Goal: Task Accomplishment & Management: Manage account settings

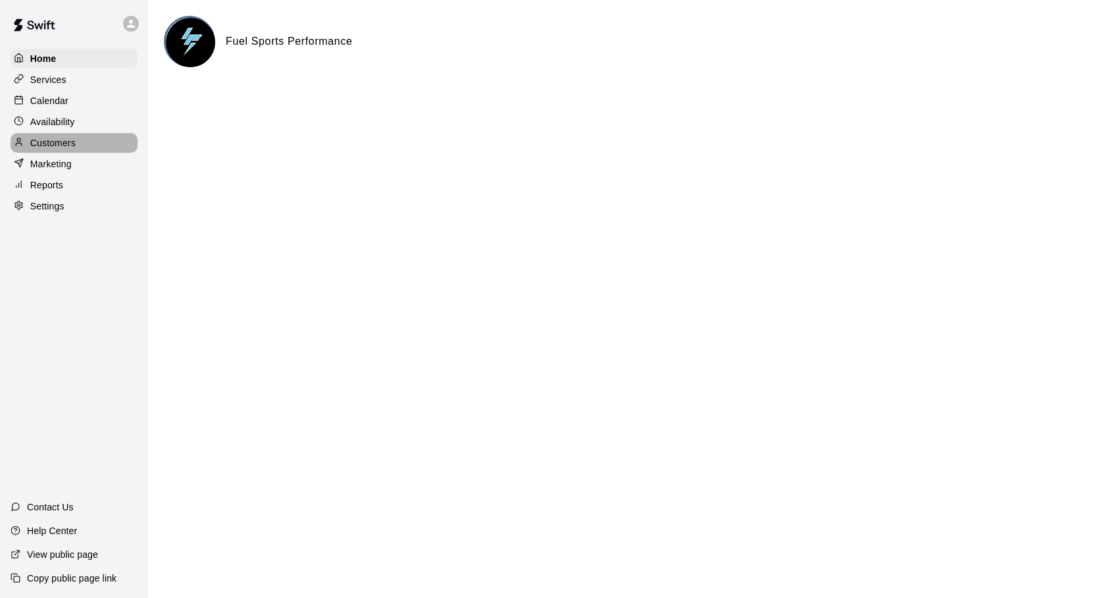
click at [43, 136] on div "Customers" at bounding box center [74, 143] width 127 height 20
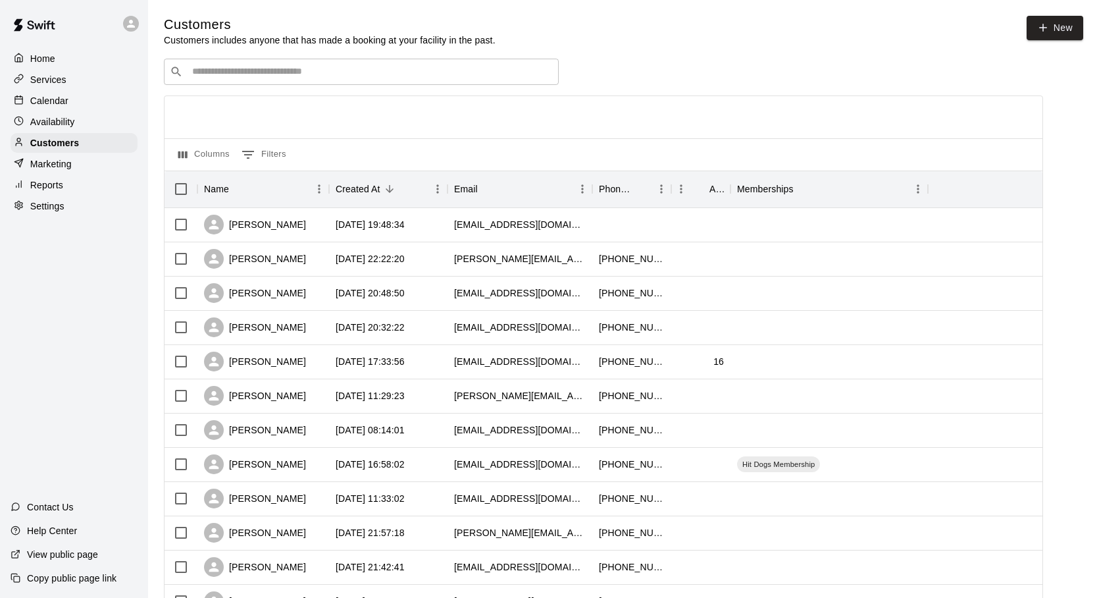
click at [222, 64] on div "​ ​" at bounding box center [361, 72] width 395 height 26
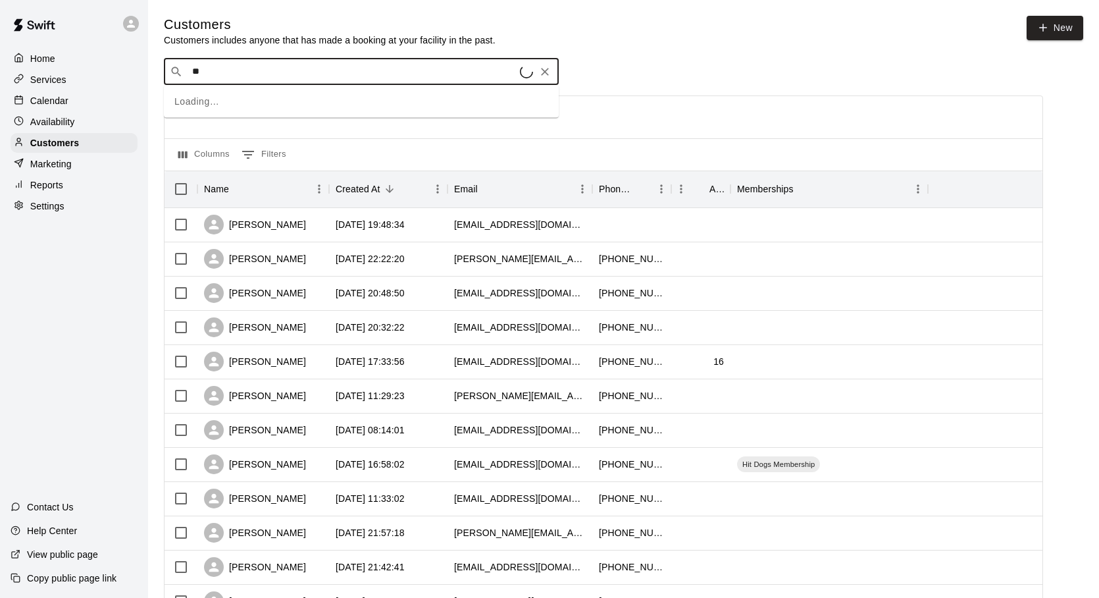
type input "***"
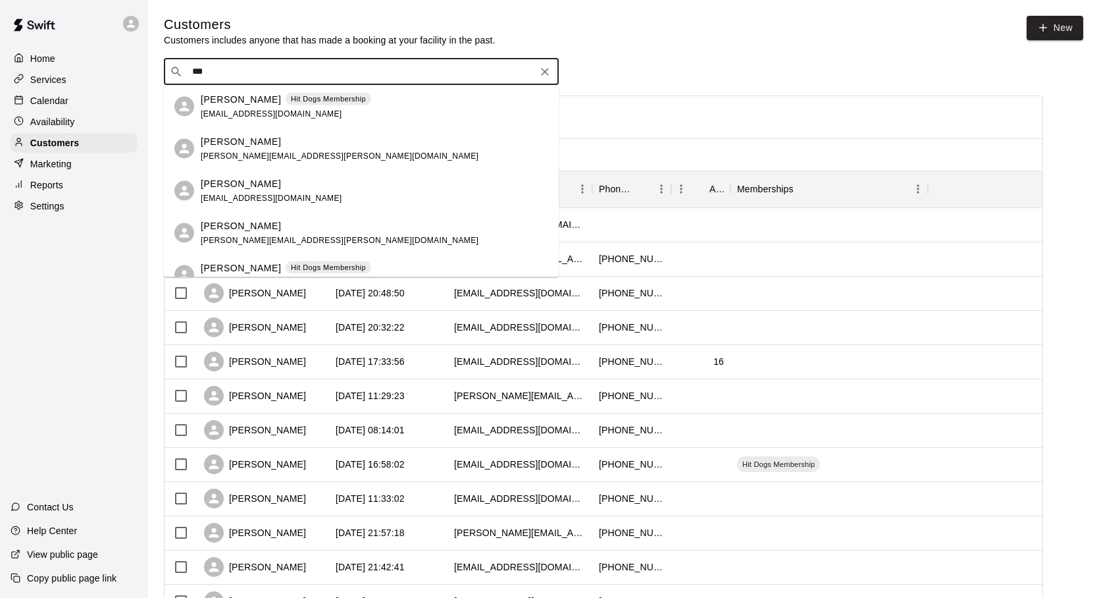
click at [219, 151] on div "[PERSON_NAME] [PERSON_NAME][EMAIL_ADDRESS][PERSON_NAME][DOMAIN_NAME]" at bounding box center [340, 148] width 278 height 28
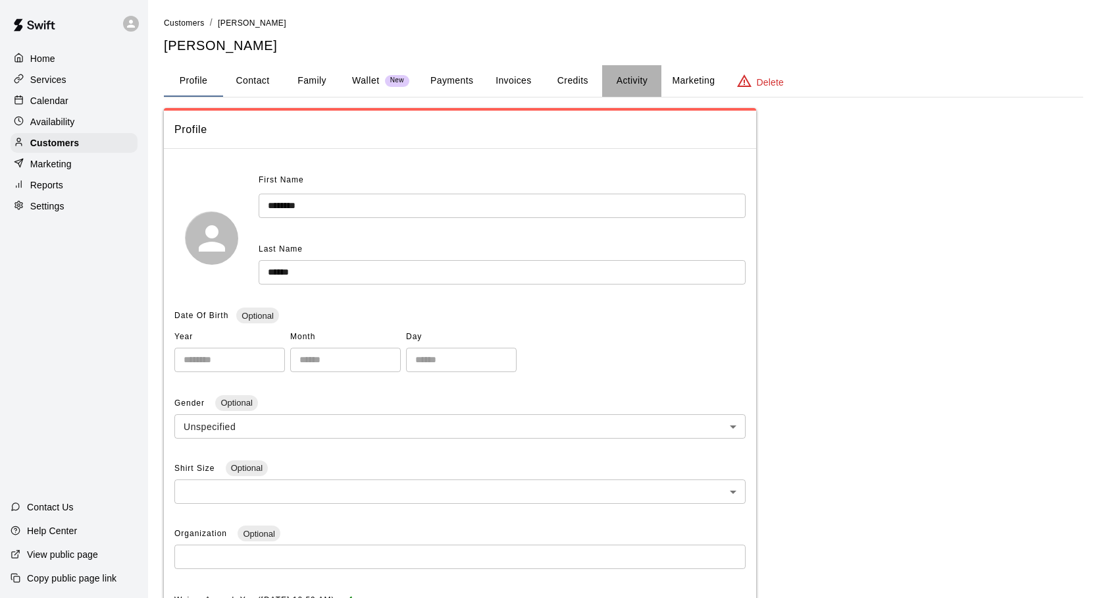
click at [636, 82] on button "Activity" at bounding box center [631, 81] width 59 height 32
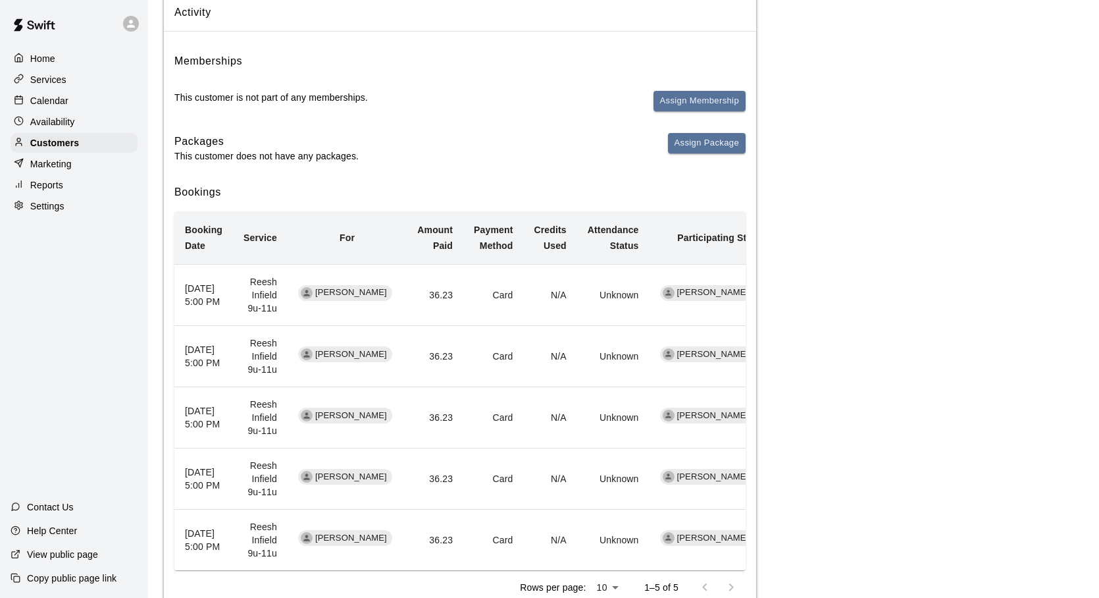
scroll to position [166, 0]
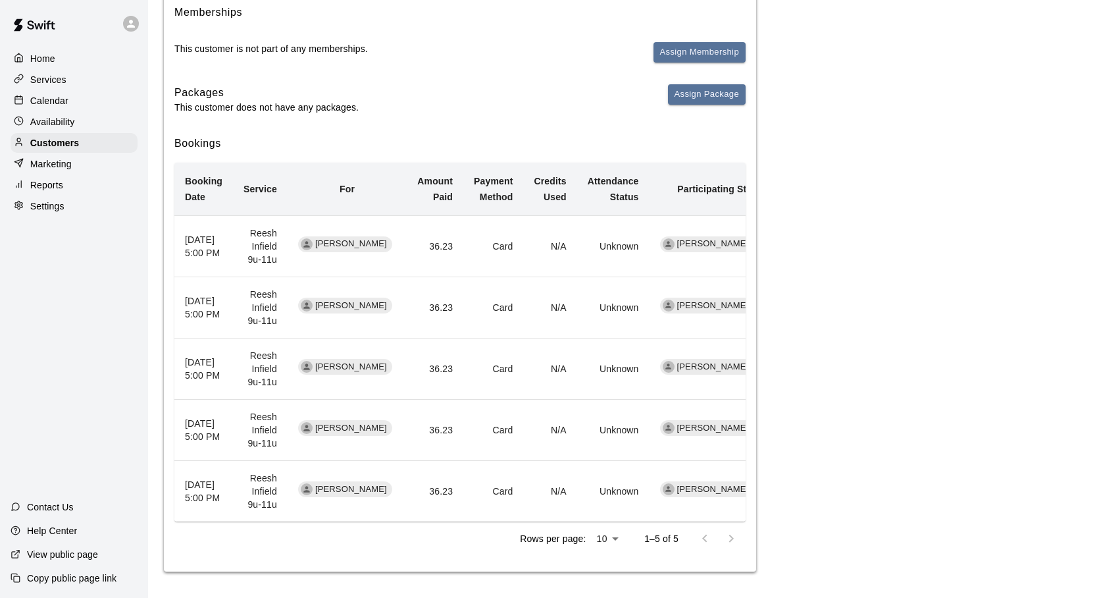
click at [365, 268] on td "[PERSON_NAME]" at bounding box center [347, 245] width 119 height 61
click at [249, 236] on td "Reesh Infield 9u-11u" at bounding box center [260, 245] width 55 height 61
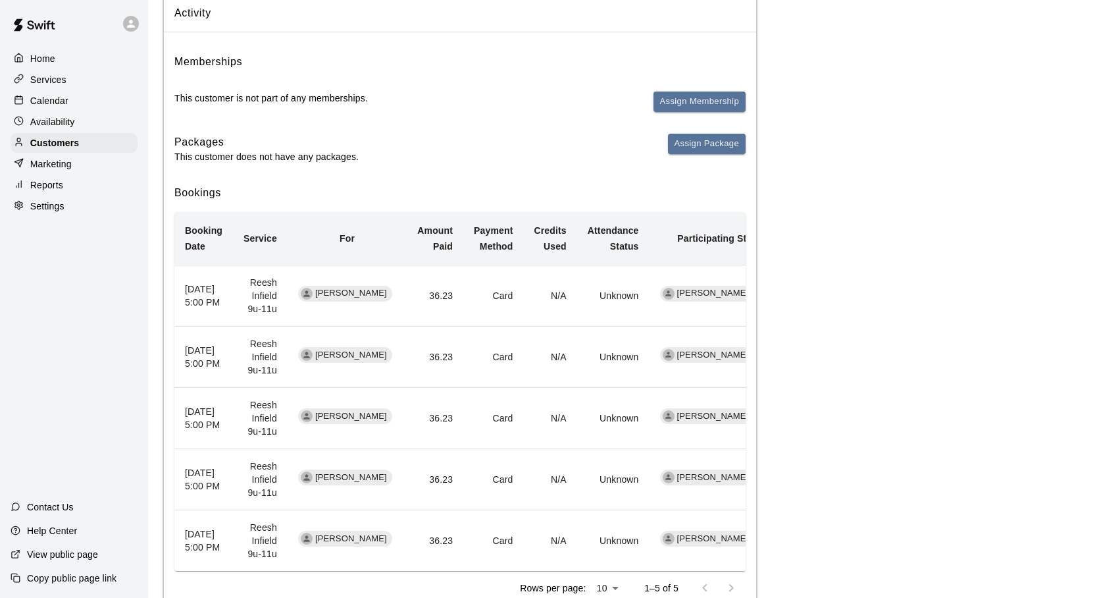
scroll to position [0, 0]
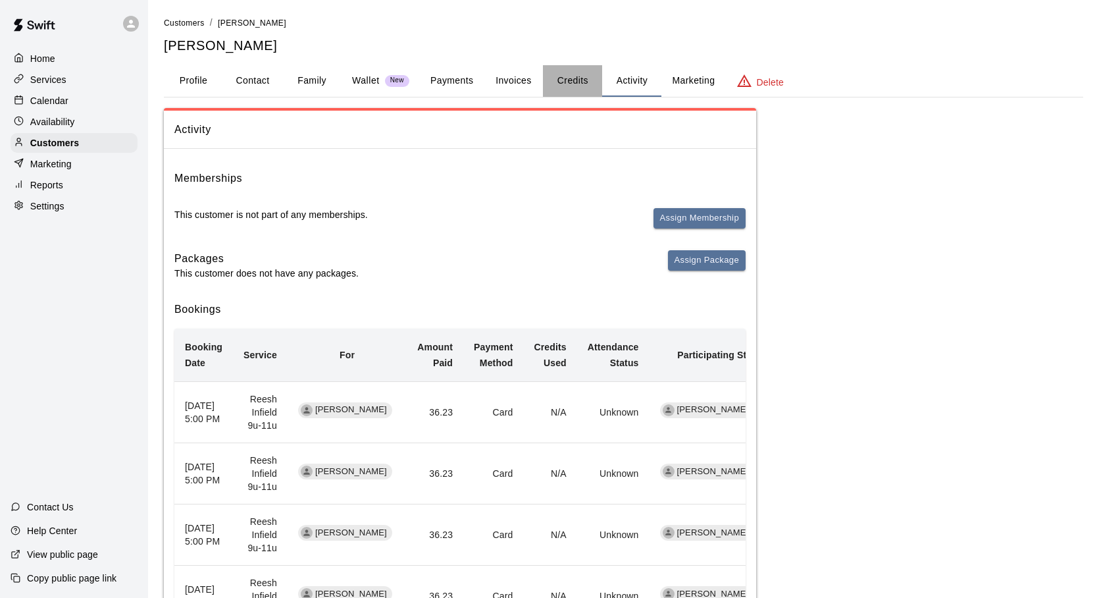
click at [578, 83] on button "Credits" at bounding box center [572, 81] width 59 height 32
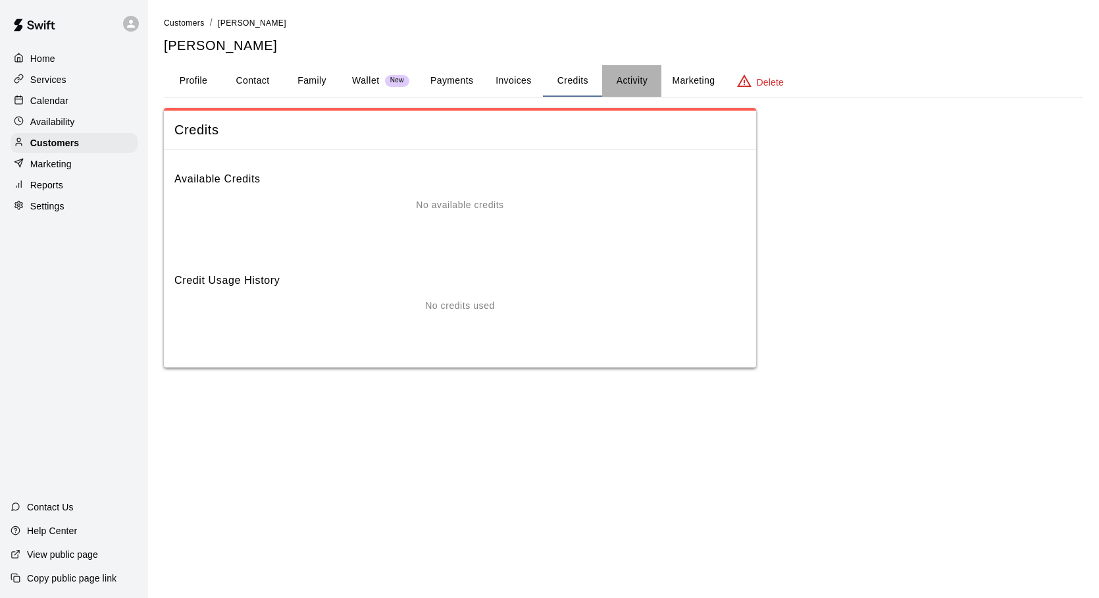
click at [631, 88] on button "Activity" at bounding box center [631, 81] width 59 height 32
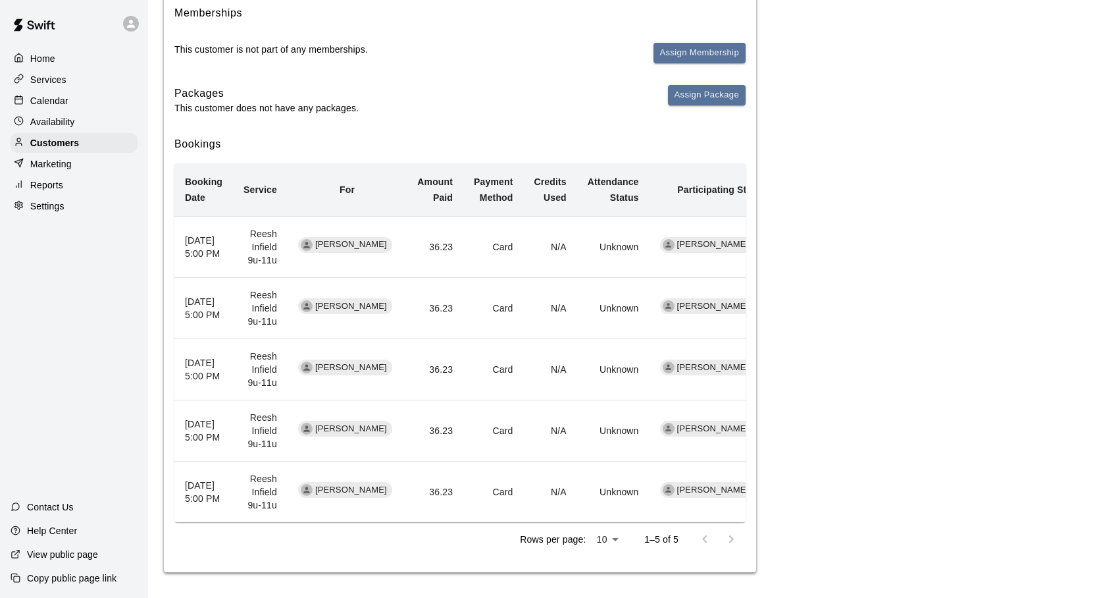
scroll to position [166, 0]
click at [276, 243] on td "Reesh Infield 9u-11u" at bounding box center [260, 245] width 55 height 61
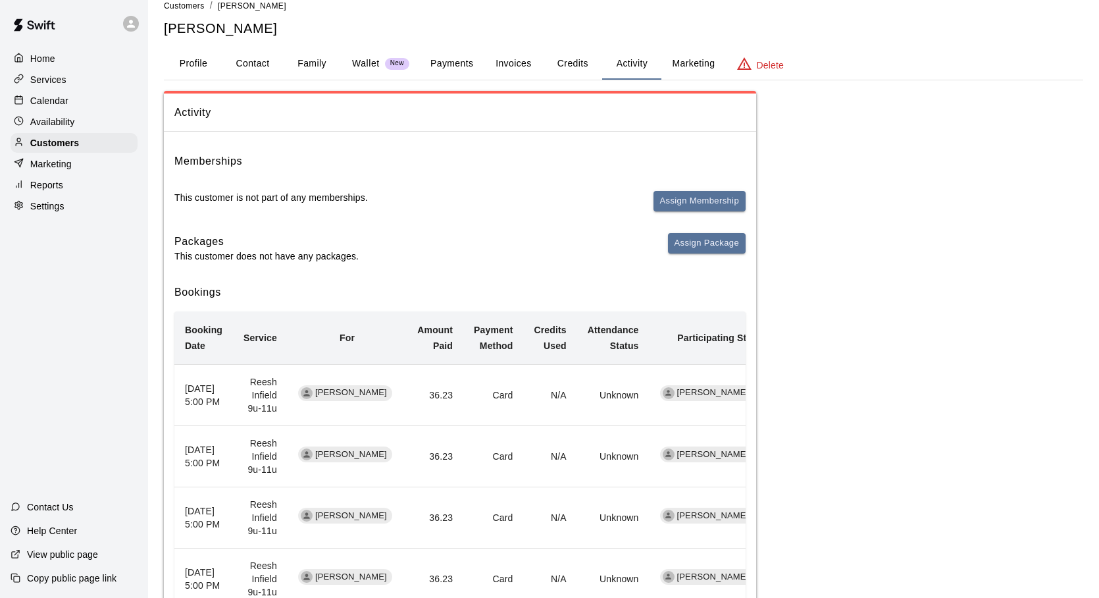
scroll to position [0, 0]
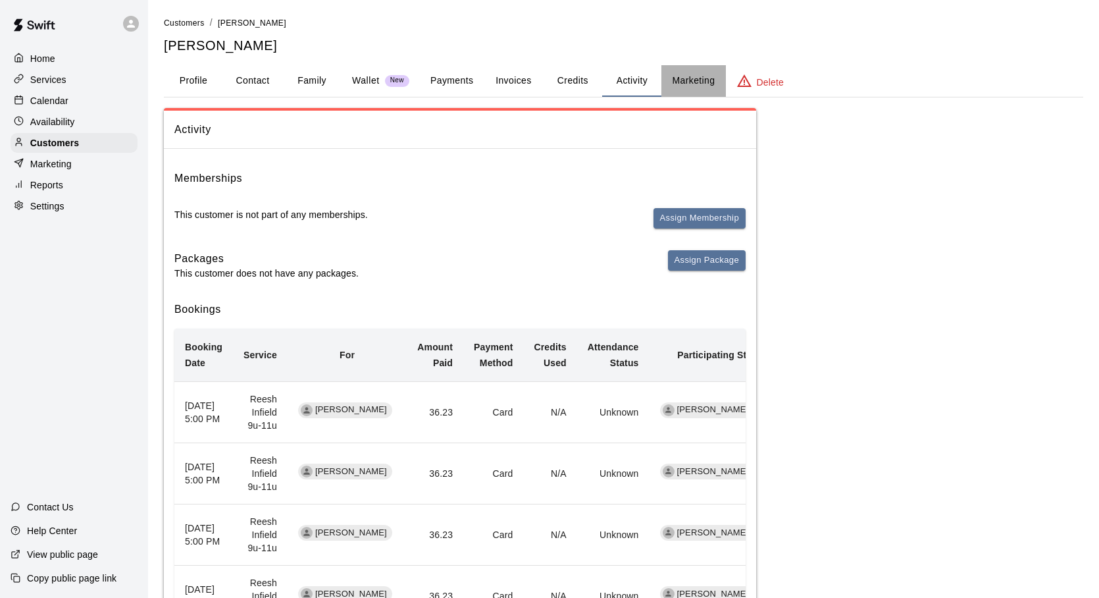
click at [690, 80] on button "Marketing" at bounding box center [693, 81] width 64 height 32
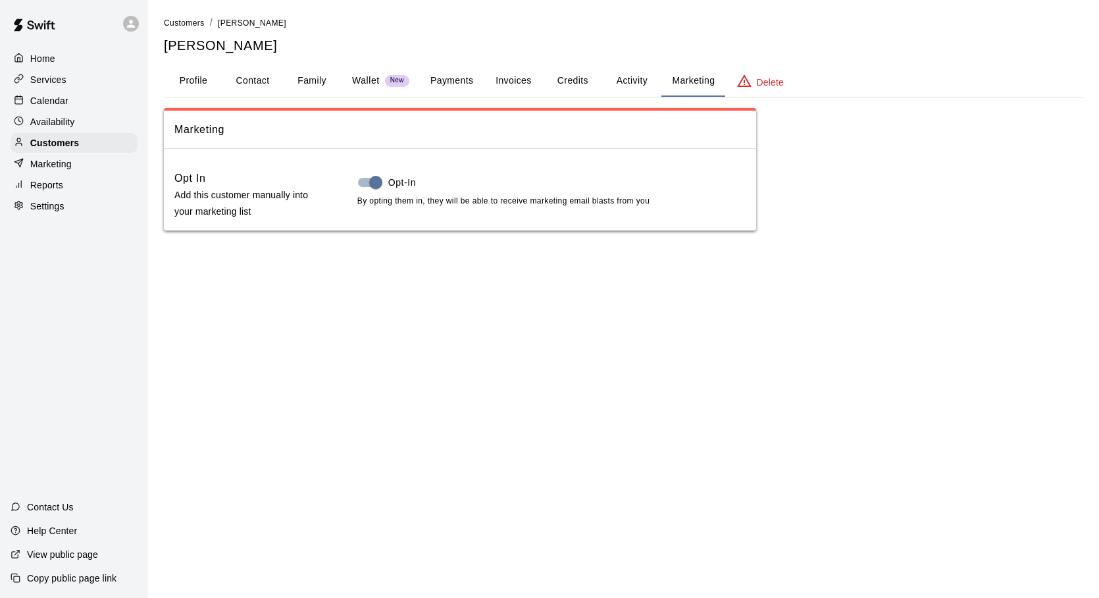
click at [634, 85] on button "Activity" at bounding box center [631, 81] width 59 height 32
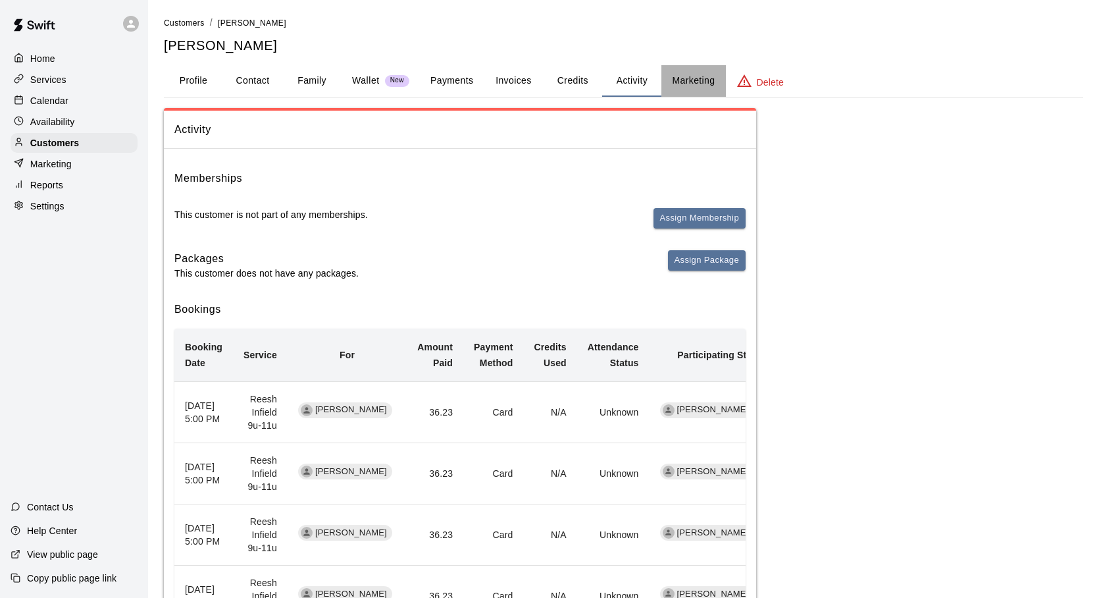
click at [674, 82] on button "Marketing" at bounding box center [693, 81] width 64 height 32
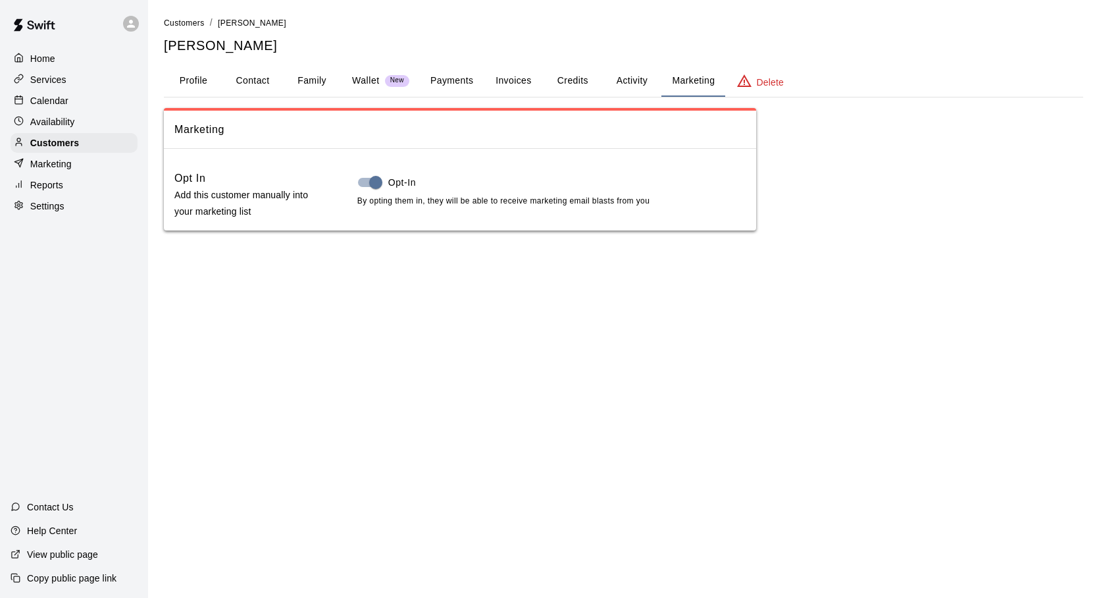
click at [626, 85] on button "Activity" at bounding box center [631, 81] width 59 height 32
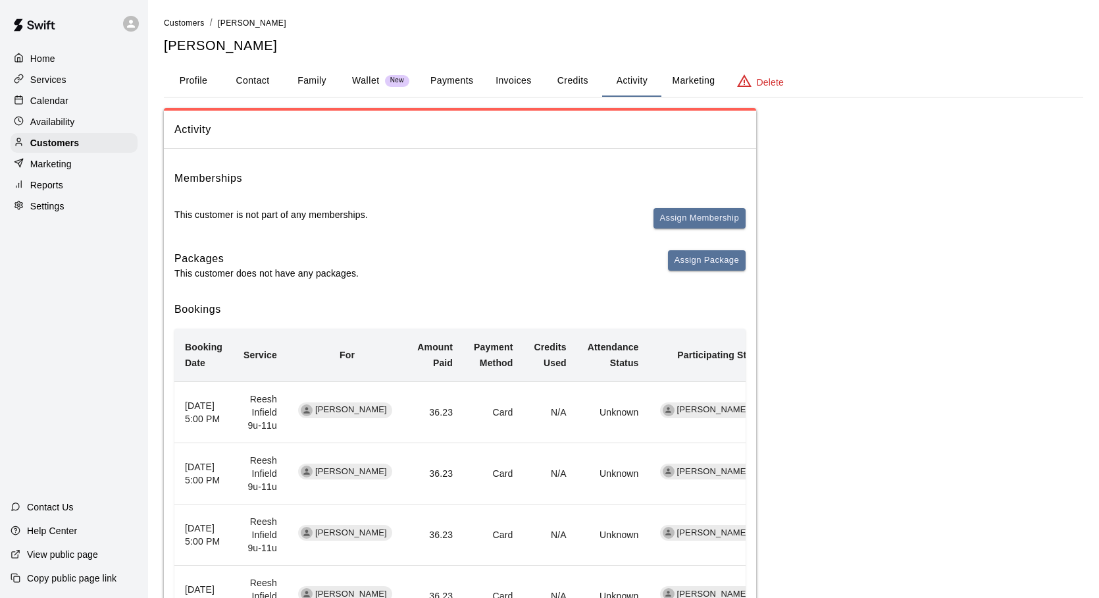
click at [571, 80] on button "Credits" at bounding box center [572, 81] width 59 height 32
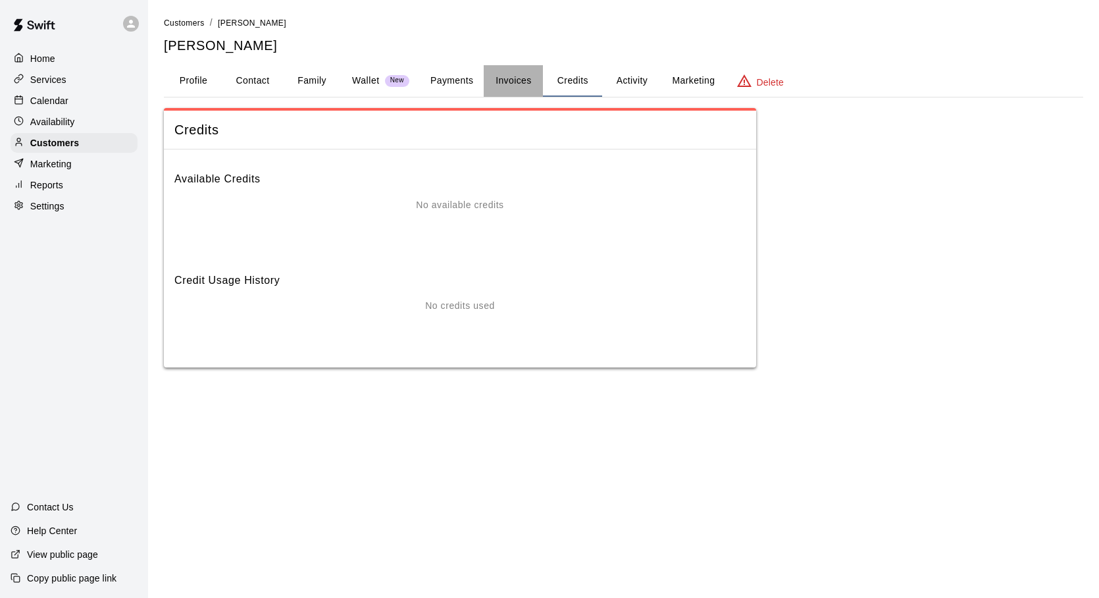
click at [520, 86] on button "Invoices" at bounding box center [513, 81] width 59 height 32
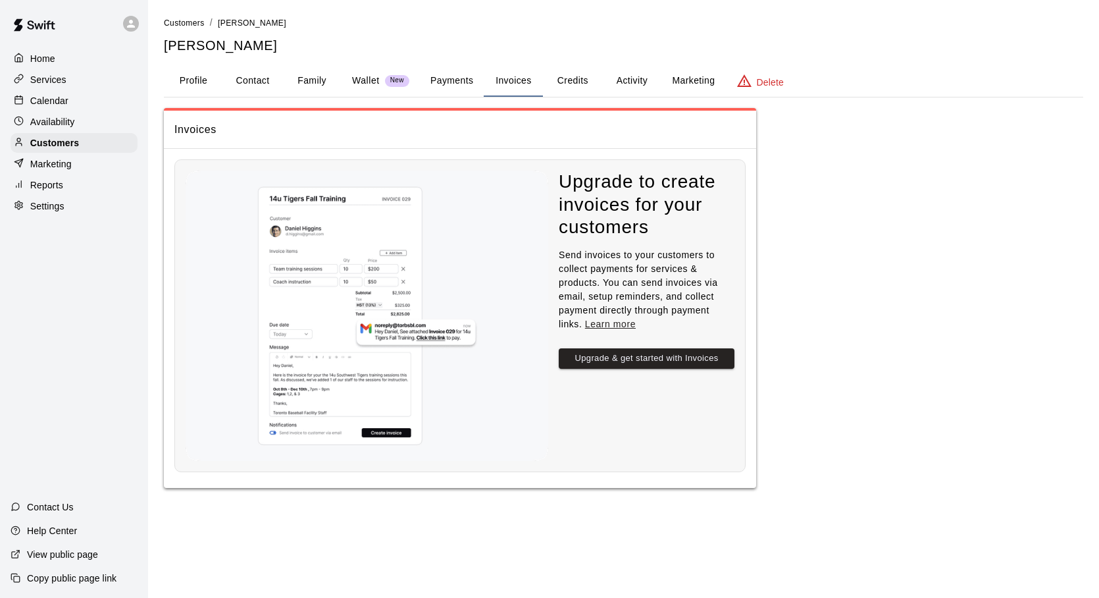
click at [451, 85] on button "Payments" at bounding box center [452, 81] width 64 height 32
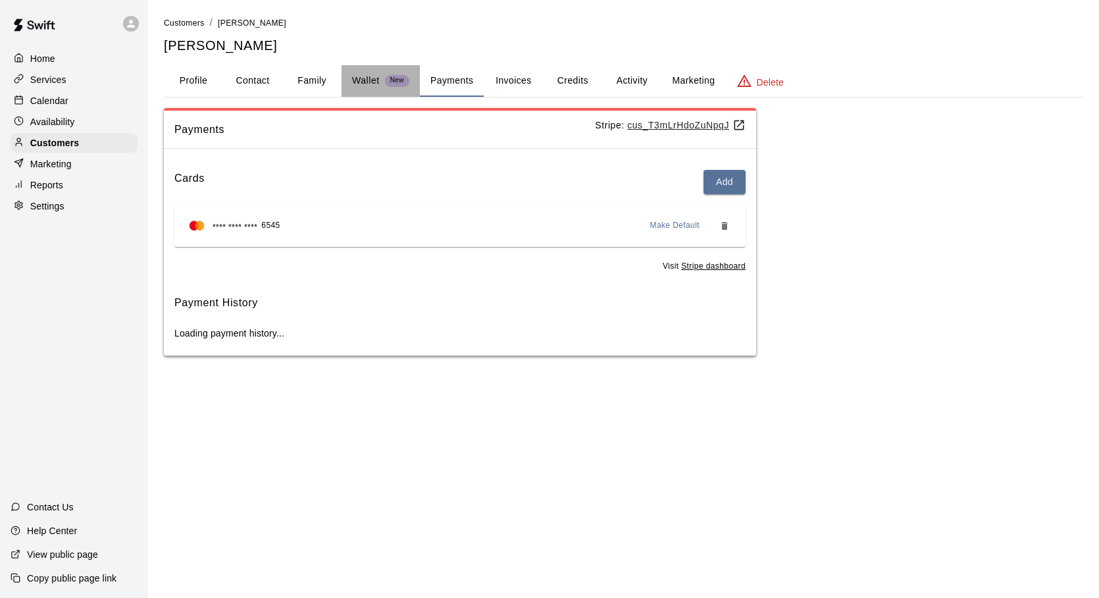
click at [365, 82] on p "Wallet" at bounding box center [366, 81] width 28 height 14
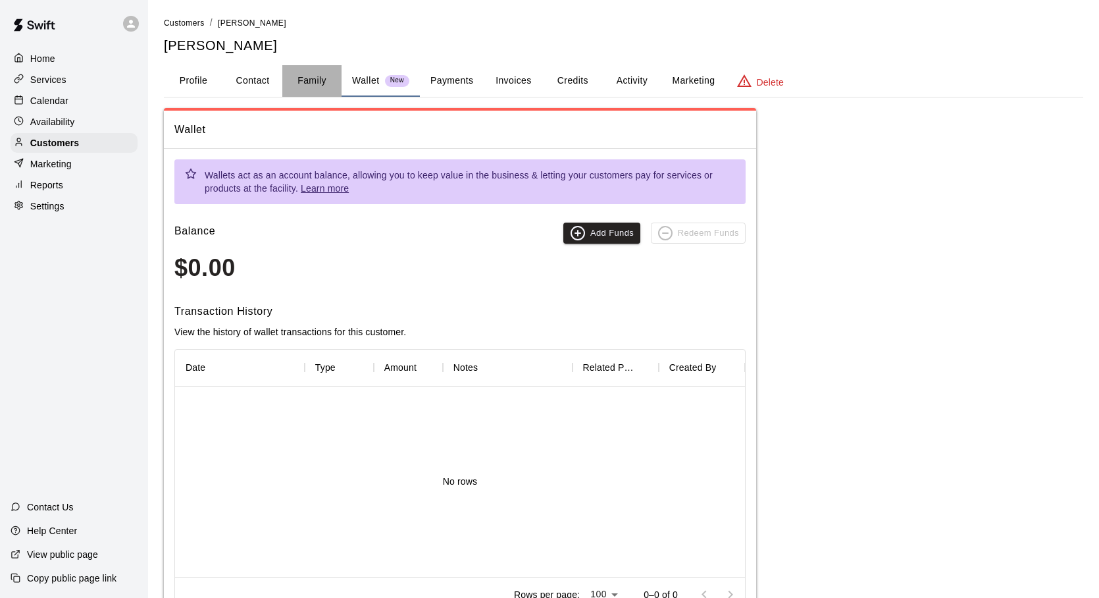
click at [299, 84] on button "Family" at bounding box center [311, 81] width 59 height 32
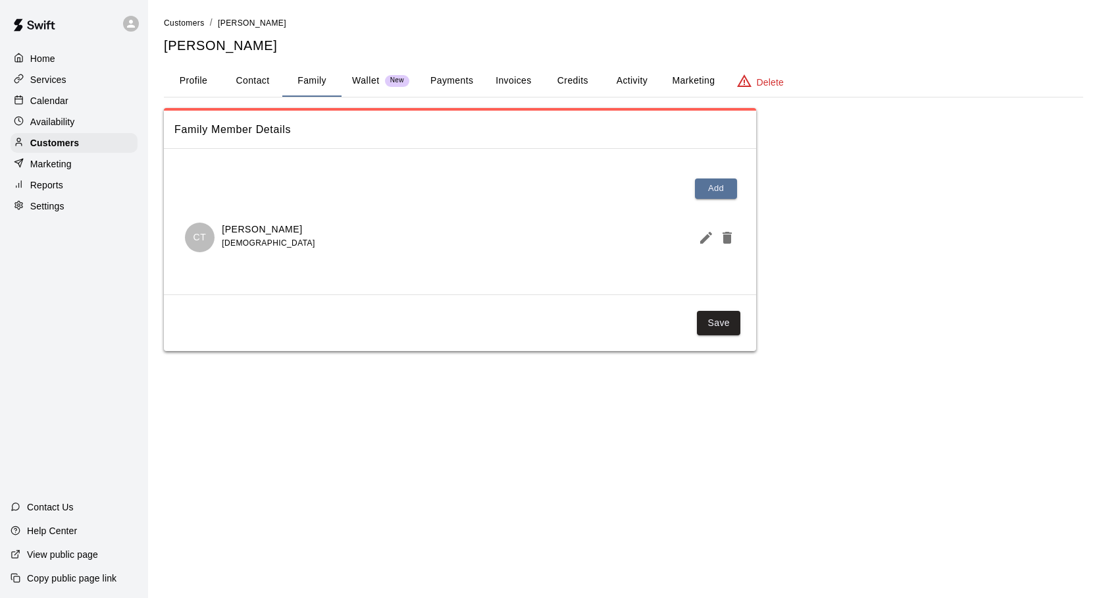
click at [263, 79] on button "Contact" at bounding box center [252, 81] width 59 height 32
select select "**"
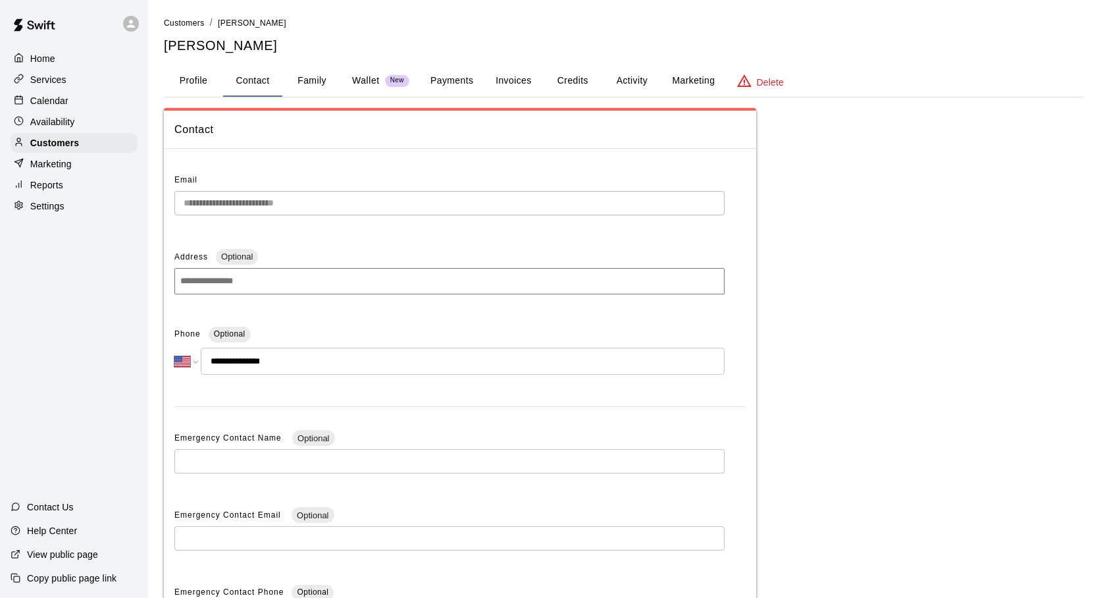
click at [207, 78] on button "Profile" at bounding box center [193, 81] width 59 height 32
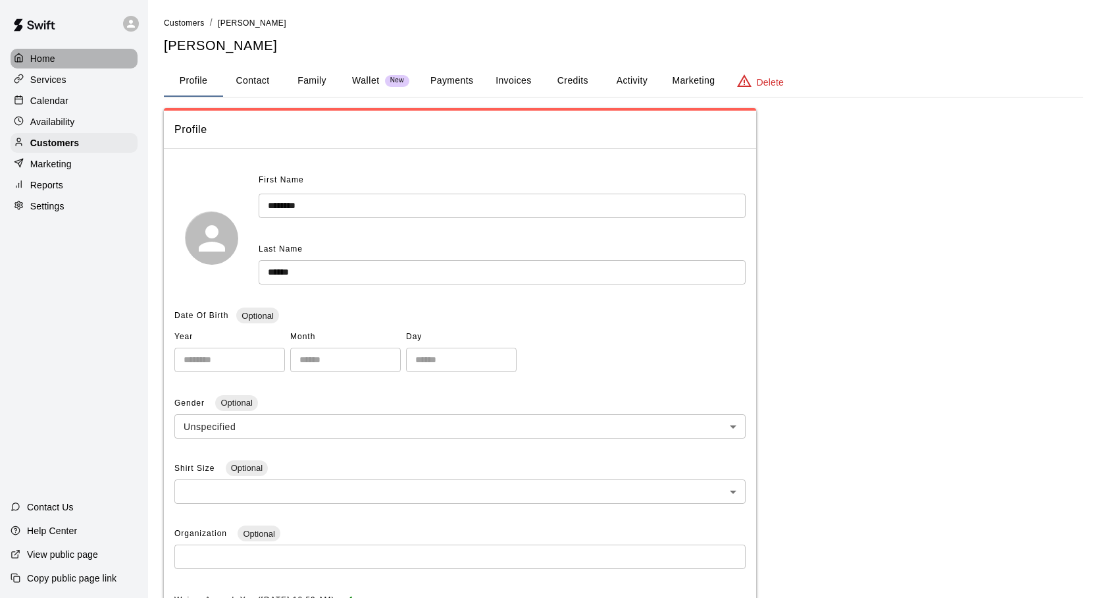
click at [32, 57] on p "Home" at bounding box center [42, 58] width 25 height 13
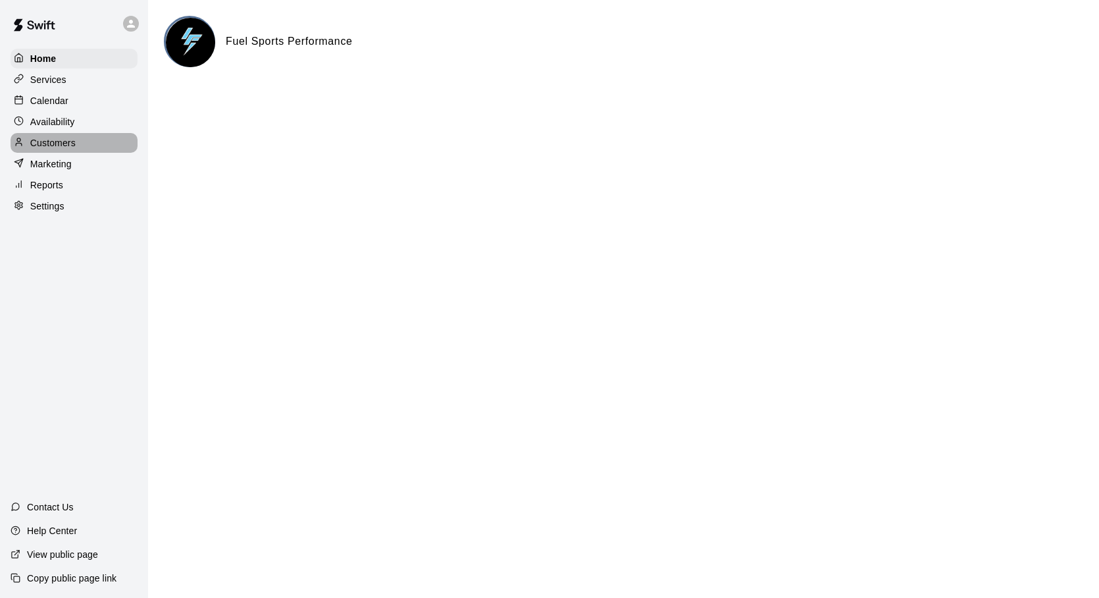
click at [33, 142] on p "Customers" at bounding box center [52, 142] width 45 height 13
